Goal: Task Accomplishment & Management: Use online tool/utility

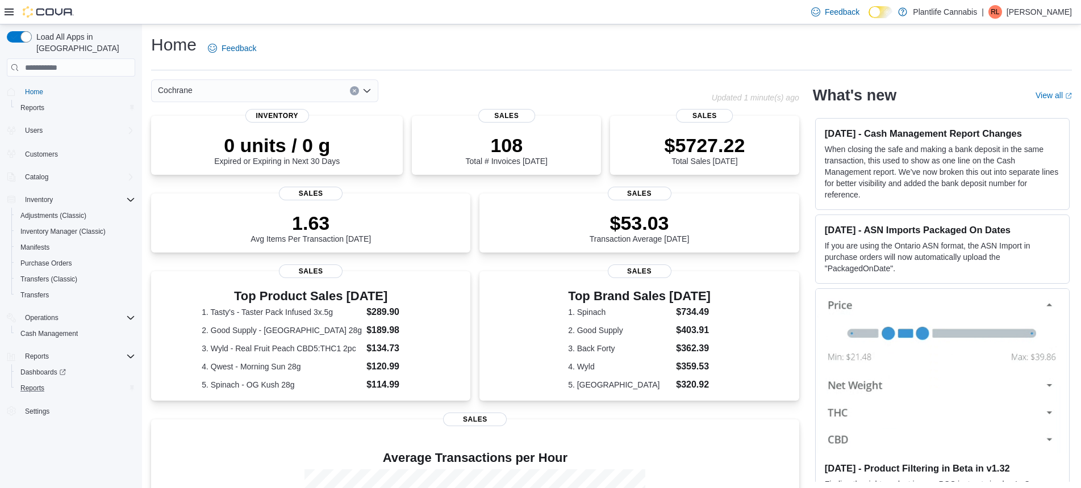
click at [30, 383] on button "Reports" at bounding box center [75, 388] width 128 height 16
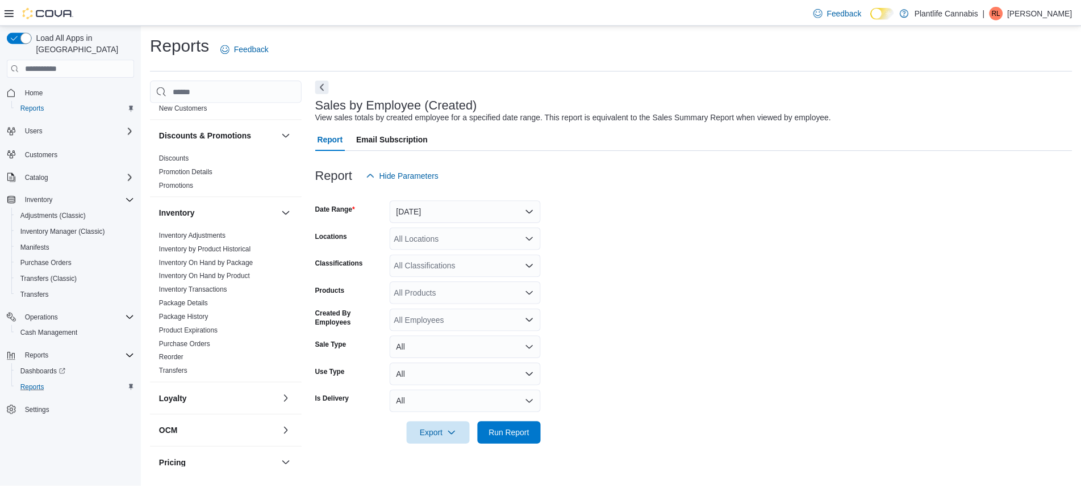
scroll to position [509, 0]
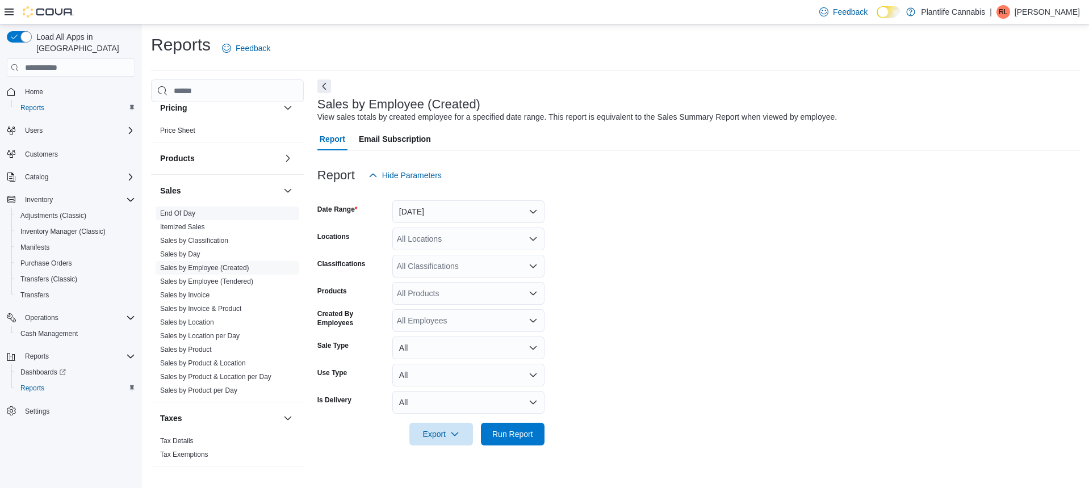
click at [185, 212] on link "End Of Day" at bounding box center [177, 214] width 35 height 8
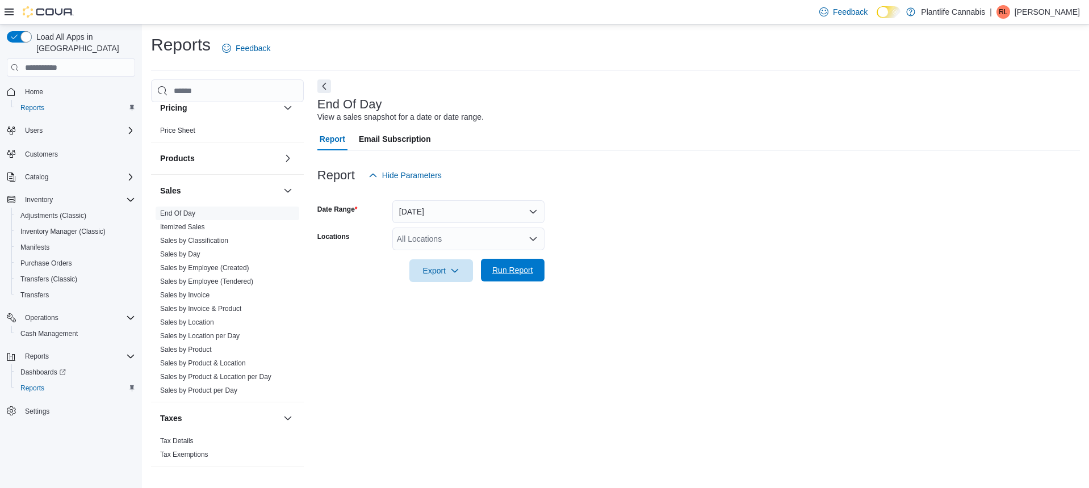
click at [524, 275] on span "Run Report" at bounding box center [512, 270] width 41 height 11
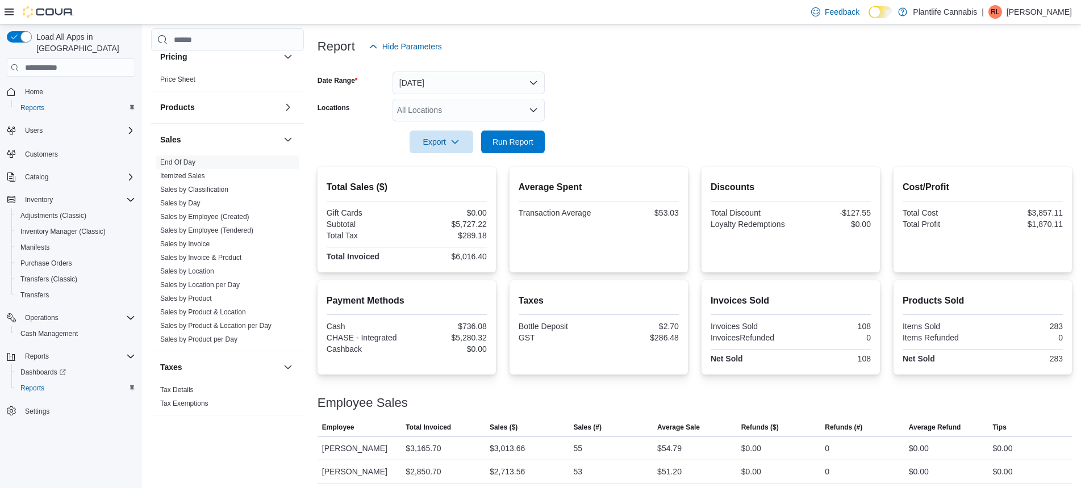
scroll to position [133, 0]
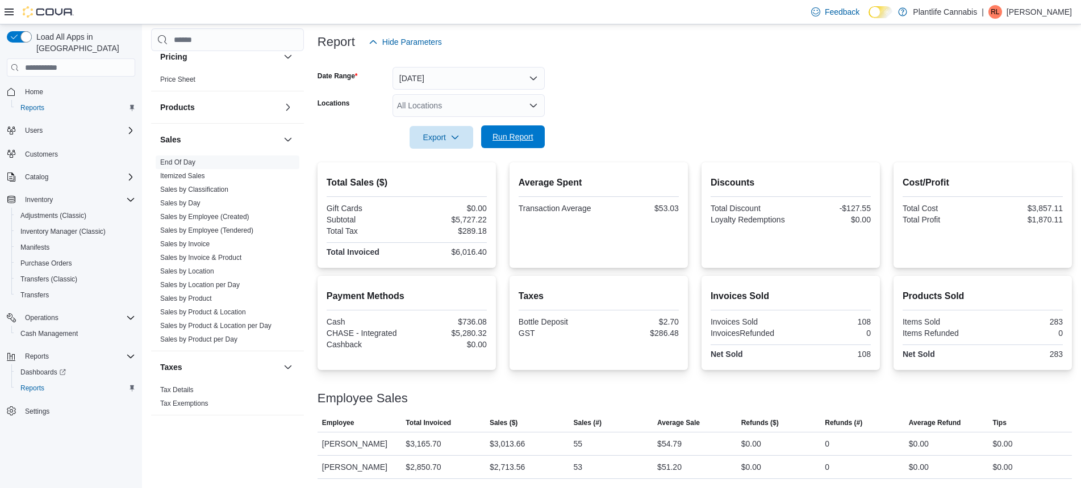
click at [504, 136] on span "Run Report" at bounding box center [512, 136] width 41 height 11
click at [513, 445] on div "$3,013.66" at bounding box center [507, 444] width 35 height 14
copy div "3,013.66"
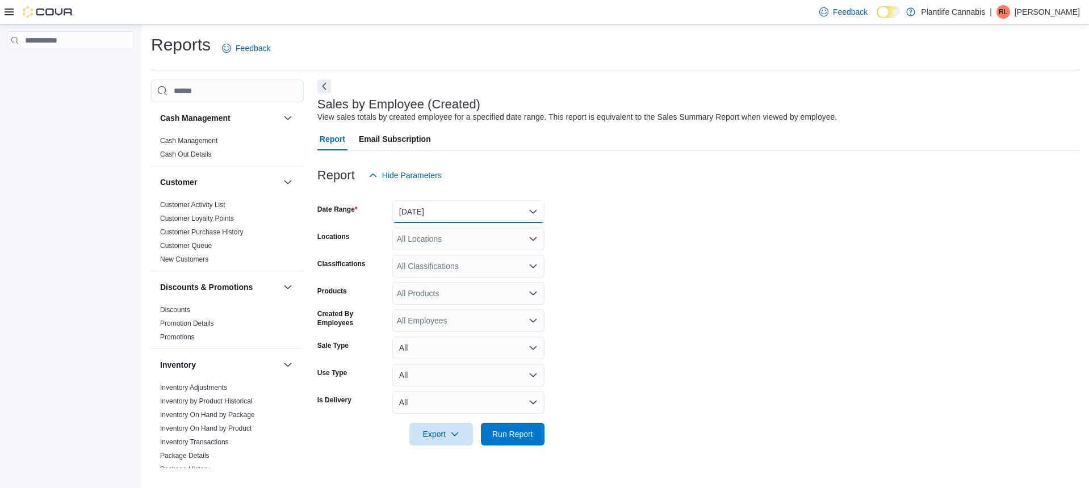
click at [463, 216] on button "Yesterday" at bounding box center [468, 211] width 152 height 23
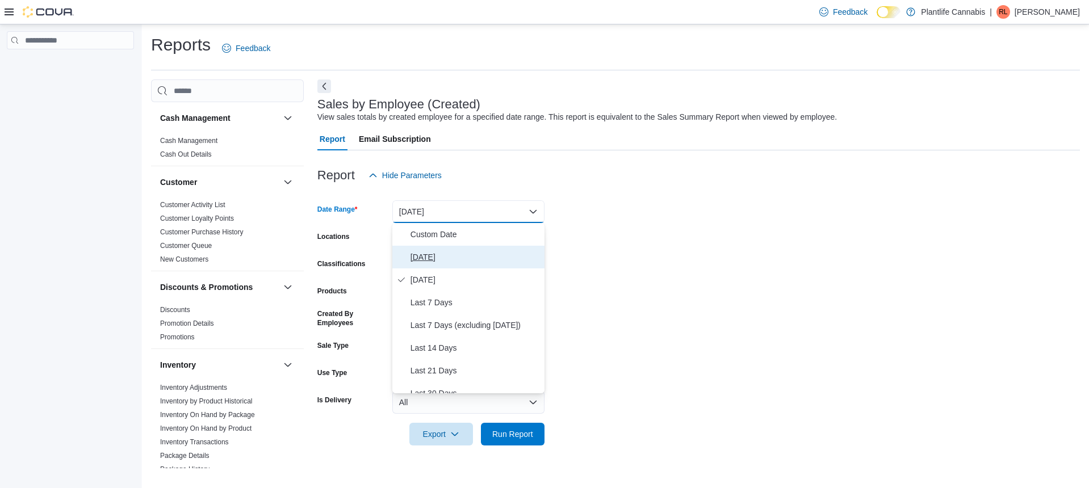
click at [451, 257] on span "Today" at bounding box center [475, 257] width 129 height 14
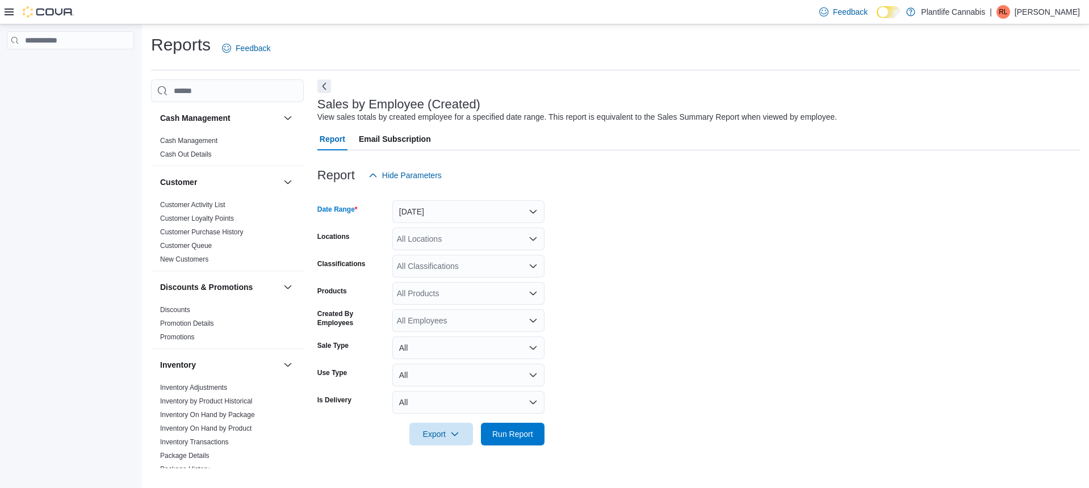
click at [438, 270] on div "All Classifications" at bounding box center [468, 266] width 152 height 23
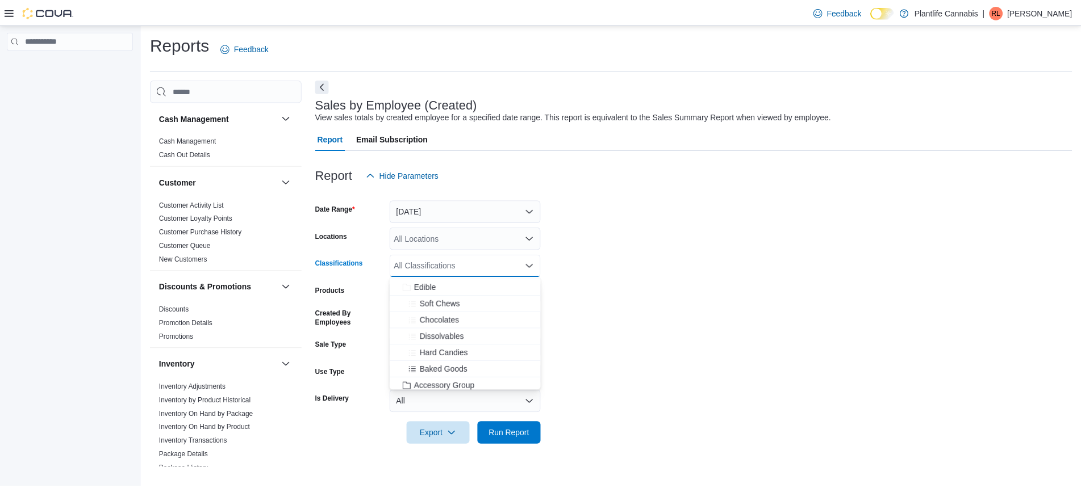
scroll to position [74, 0]
click at [442, 377] on span "Accessory Group" at bounding box center [447, 376] width 61 height 11
click at [512, 439] on span "Run Report" at bounding box center [512, 433] width 41 height 11
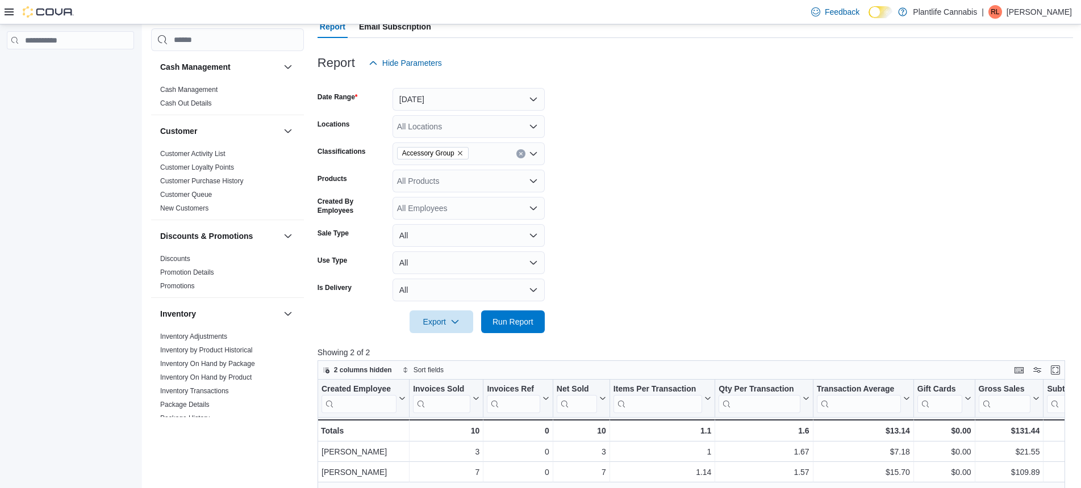
scroll to position [260, 0]
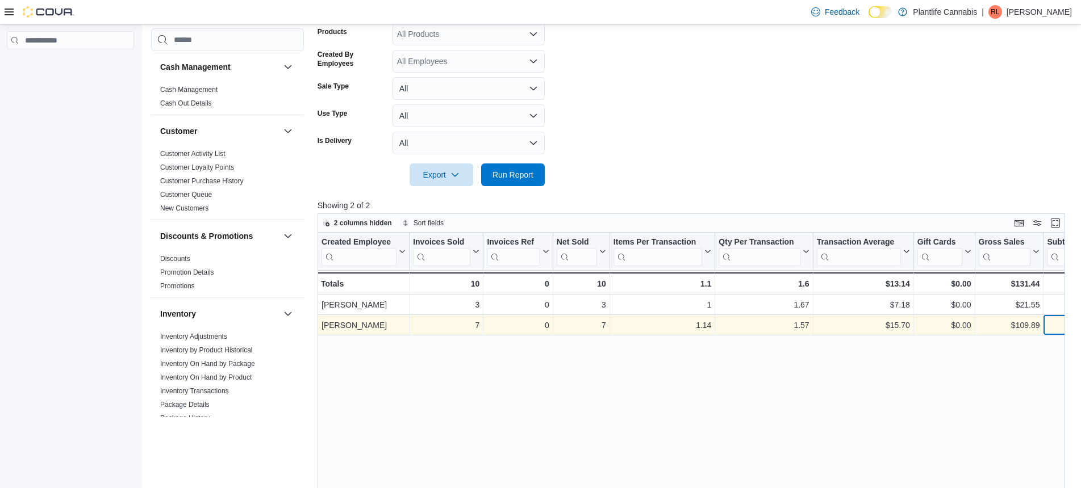
click at [1064, 327] on div "$109.89" at bounding box center [1071, 326] width 49 height 14
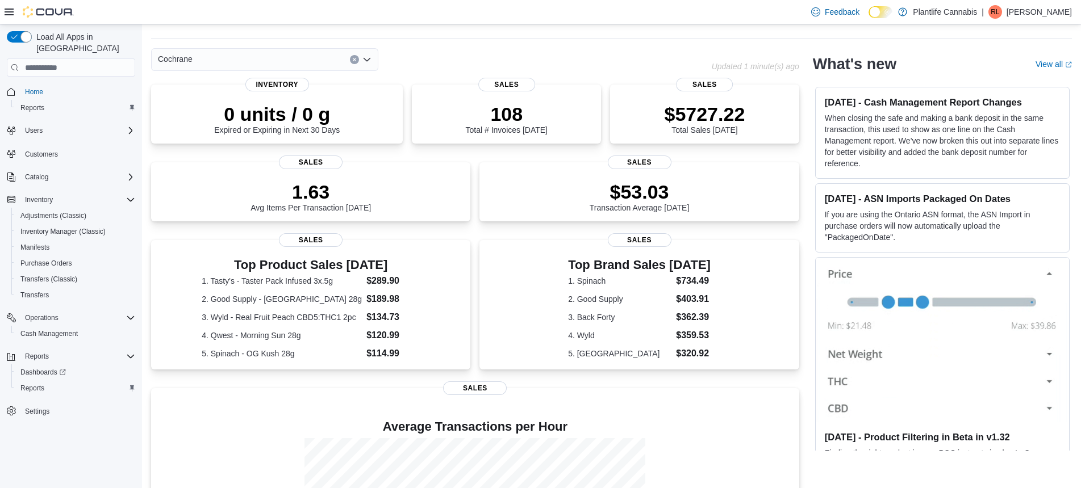
scroll to position [187, 0]
